Goal: Task Accomplishment & Management: Use online tool/utility

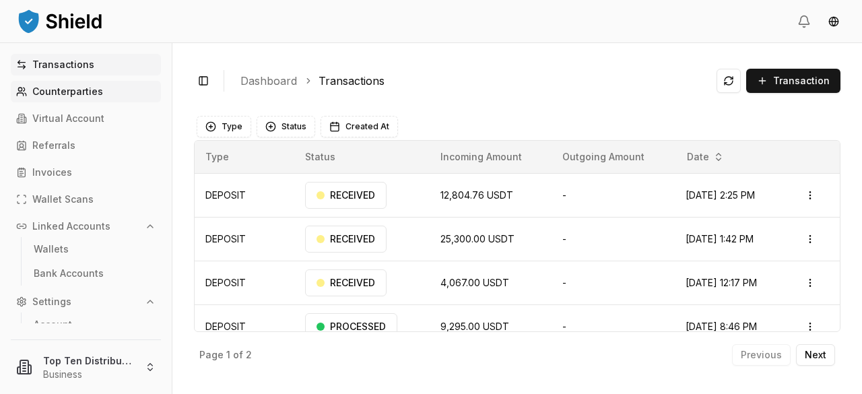
click at [48, 91] on p "Counterparties" at bounding box center [67, 91] width 71 height 9
click at [39, 246] on p "Wallets" at bounding box center [51, 248] width 35 height 9
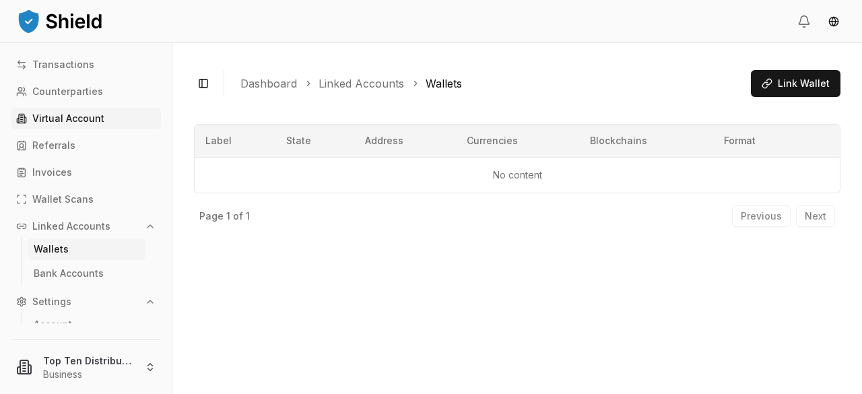
click at [84, 114] on p "Virtual Account" at bounding box center [68, 118] width 72 height 9
click at [83, 114] on p "Virtual Account" at bounding box center [68, 118] width 72 height 9
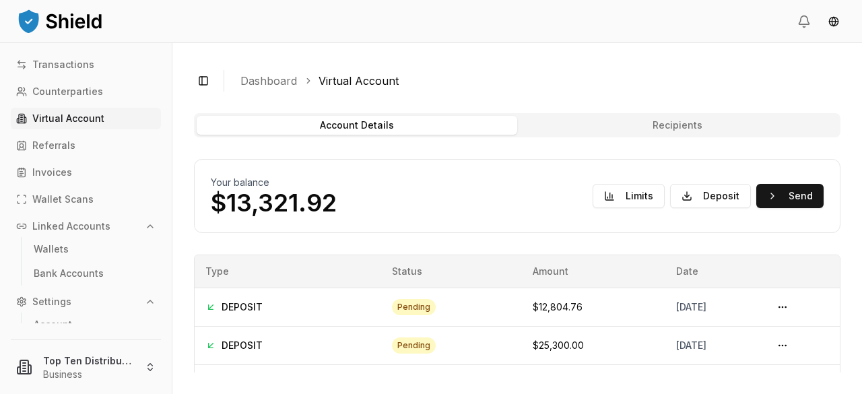
scroll to position [67, 0]
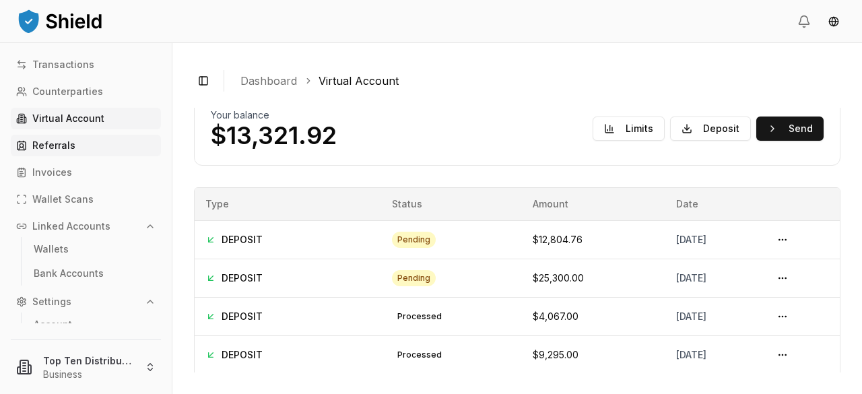
click at [62, 143] on p "Referrals" at bounding box center [53, 145] width 43 height 9
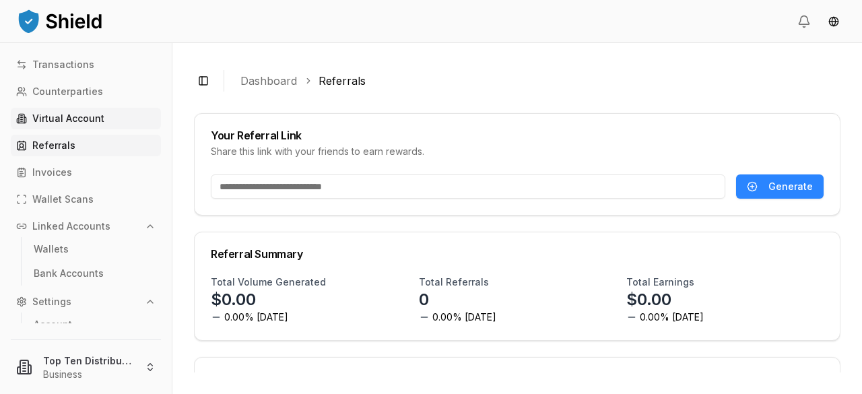
click at [69, 114] on p "Virtual Account" at bounding box center [68, 118] width 72 height 9
click at [59, 118] on p "Virtual Account" at bounding box center [68, 118] width 72 height 9
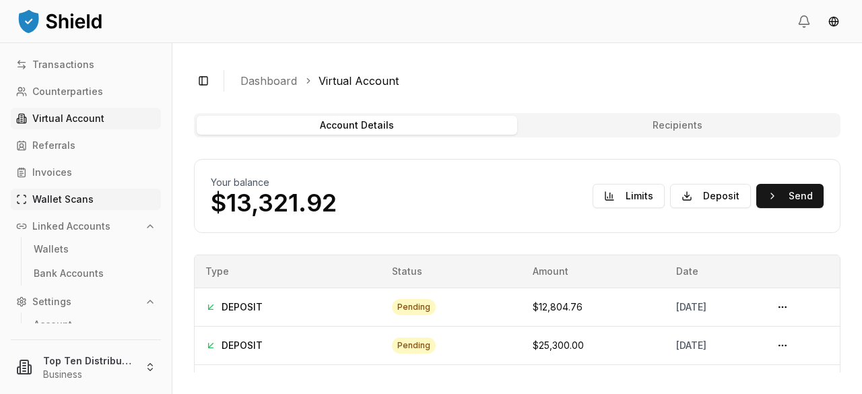
click at [67, 195] on p "Wallet Scans" at bounding box center [62, 199] width 61 height 9
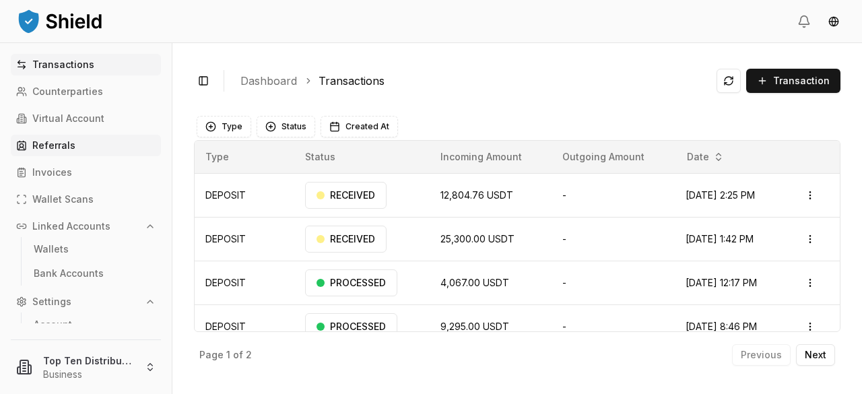
click at [50, 143] on p "Referrals" at bounding box center [53, 145] width 43 height 9
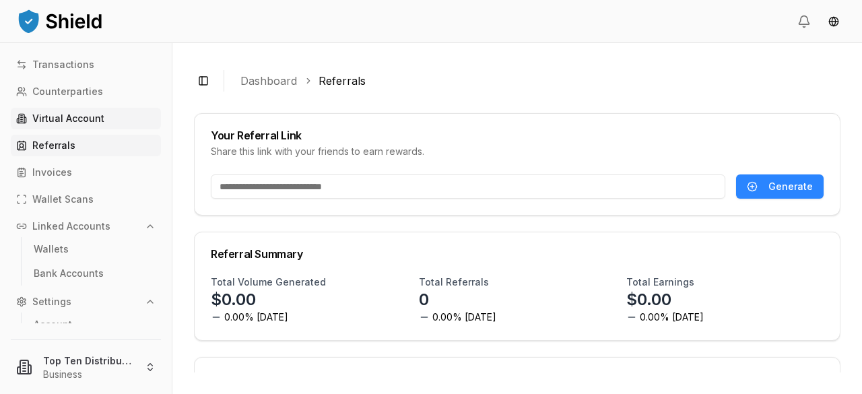
click at [45, 115] on p "Virtual Account" at bounding box center [68, 118] width 72 height 9
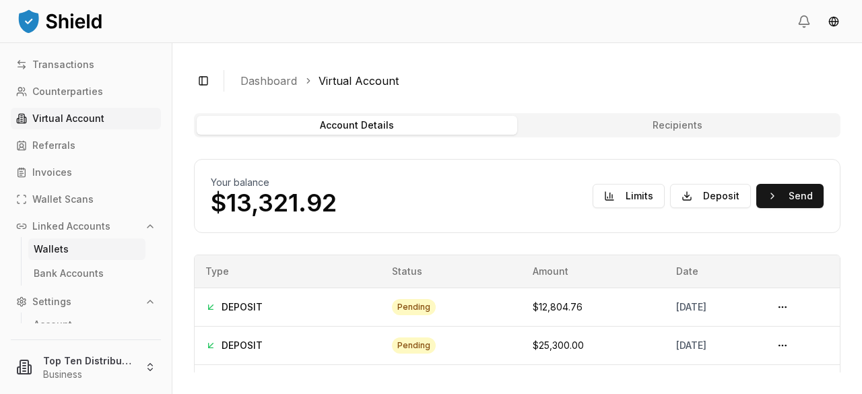
click at [45, 254] on p "Wallets" at bounding box center [51, 248] width 35 height 9
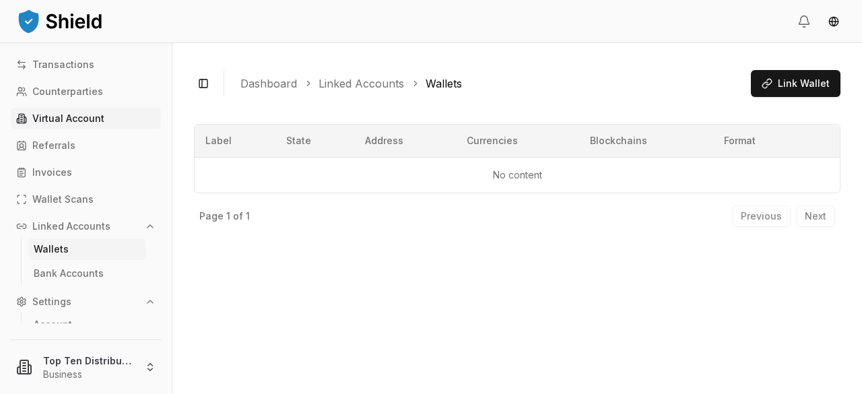
click at [68, 116] on p "Virtual Account" at bounding box center [68, 118] width 72 height 9
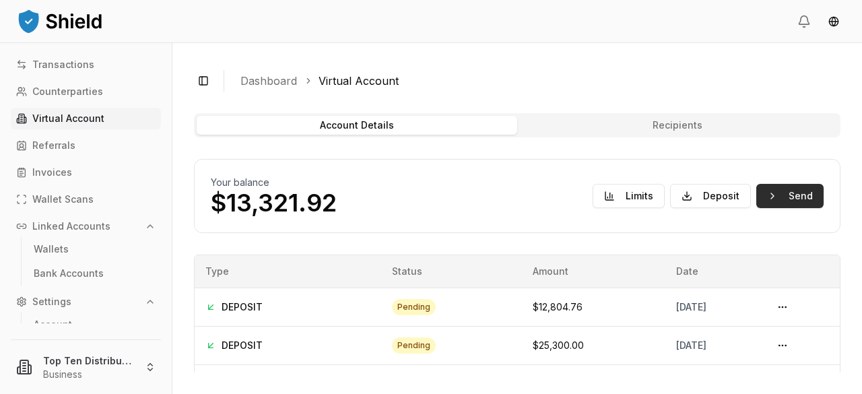
click at [797, 199] on button "Send" at bounding box center [789, 196] width 67 height 24
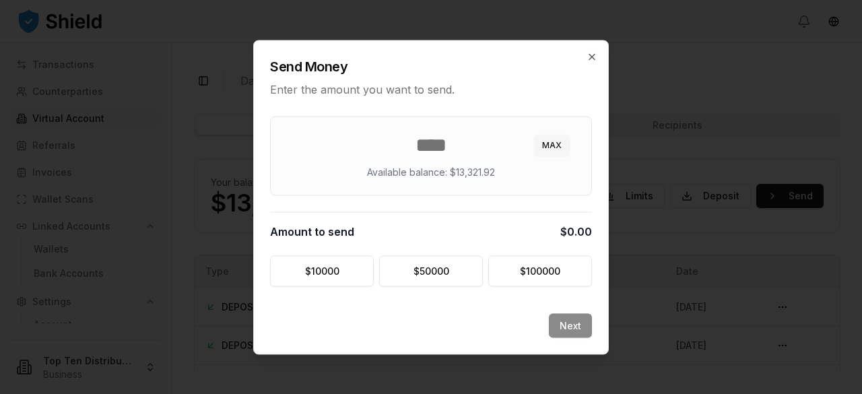
click at [553, 144] on button "MAX" at bounding box center [552, 145] width 36 height 22
type input "********"
click at [562, 325] on button "Next" at bounding box center [570, 325] width 43 height 24
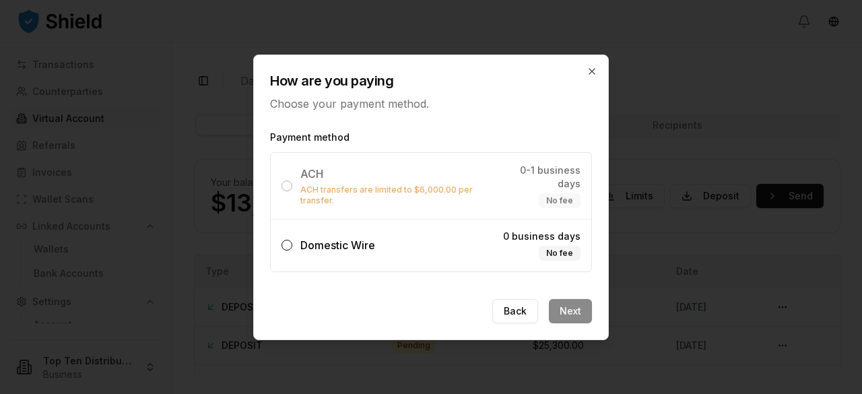
click at [288, 240] on button "Domestic Wire 0 business days No fee" at bounding box center [287, 245] width 11 height 11
click at [571, 300] on button "Next" at bounding box center [570, 311] width 43 height 24
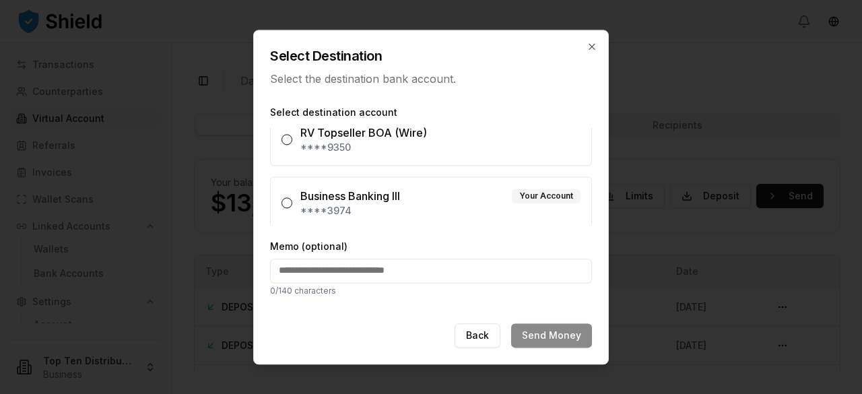
scroll to position [82, 0]
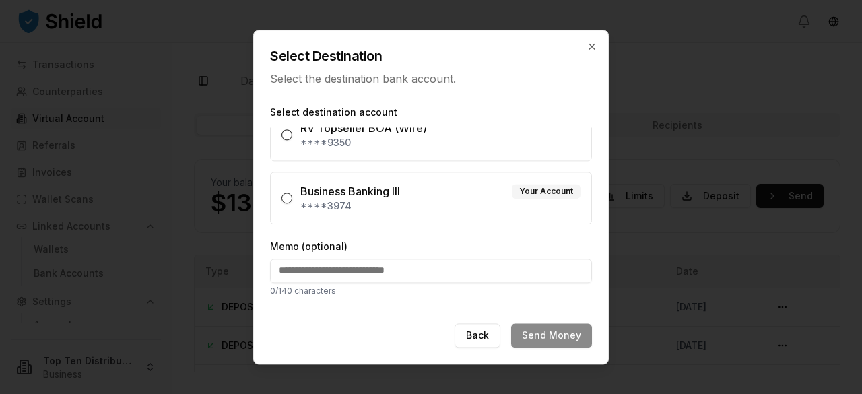
click at [292, 195] on label "Business Banking III Your Account ****3974" at bounding box center [431, 198] width 322 height 53
click at [292, 195] on button "Business Banking III Your Account ****3974" at bounding box center [287, 198] width 11 height 11
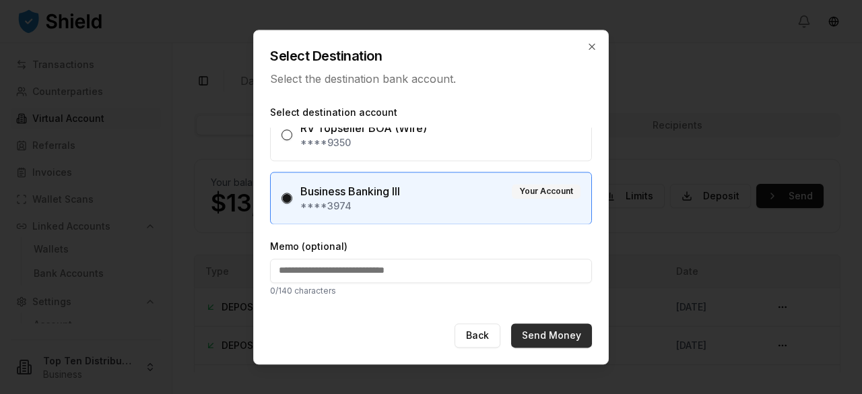
click at [539, 335] on button "Send Money" at bounding box center [551, 335] width 81 height 24
